Goal: Check status: Check status

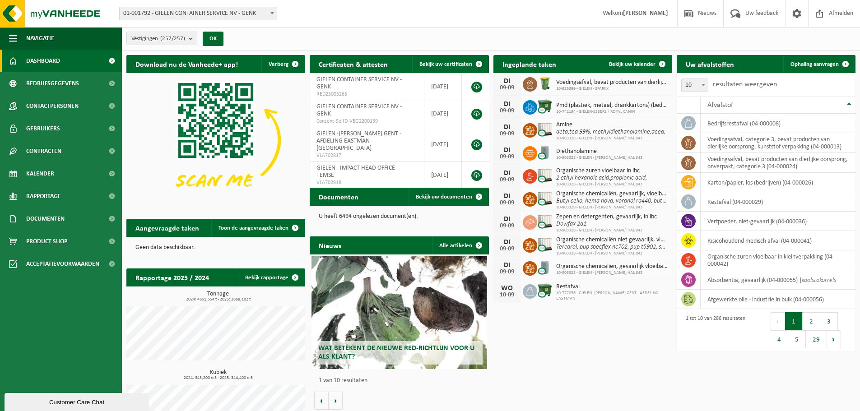
click at [228, 14] on span "01-001792 - GIELEN CONTAINER SERVICE NV - GENK" at bounding box center [198, 13] width 157 height 13
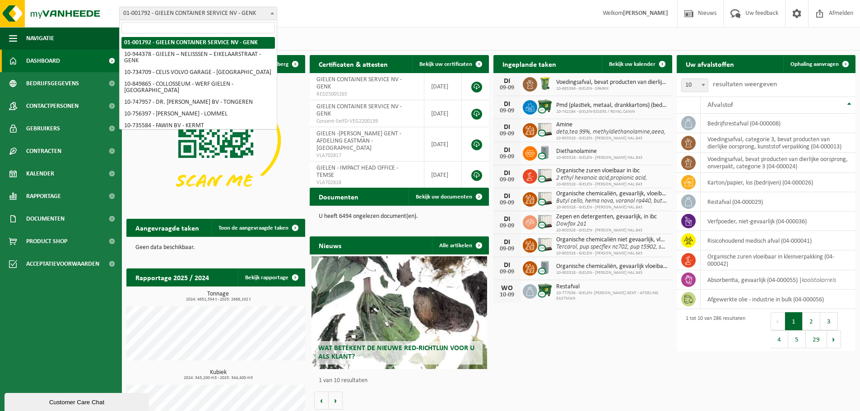
click at [205, 29] on input "search" at bounding box center [197, 27] width 153 height 11
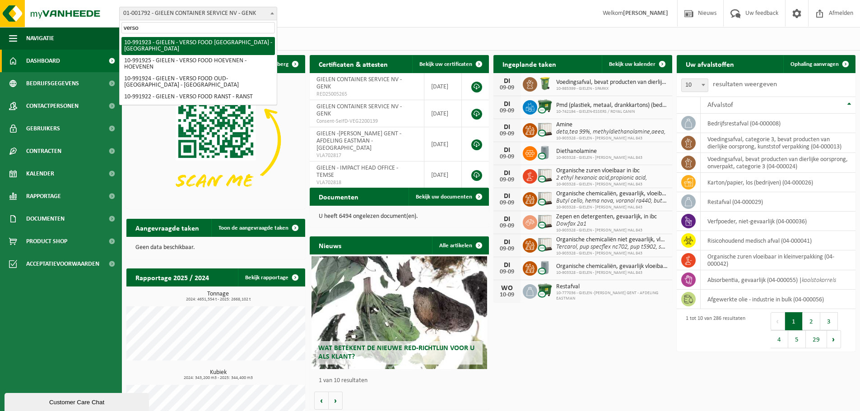
type input "verso"
select select "170006"
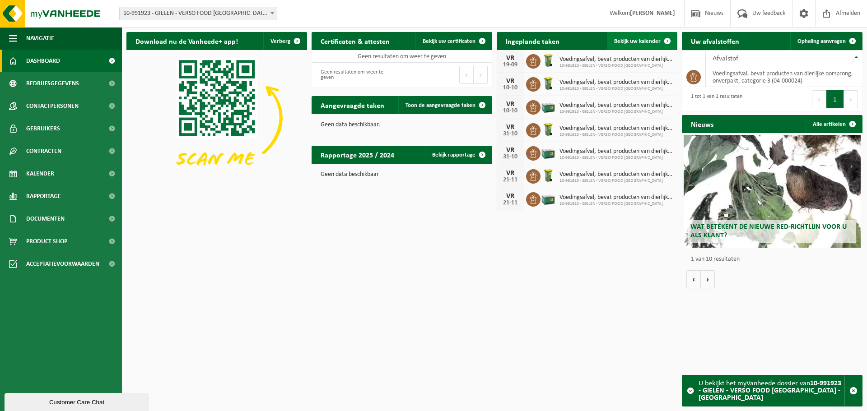
click at [651, 42] on span "Bekijk uw kalender" at bounding box center [637, 41] width 47 height 6
